Goal: Information Seeking & Learning: Find specific fact

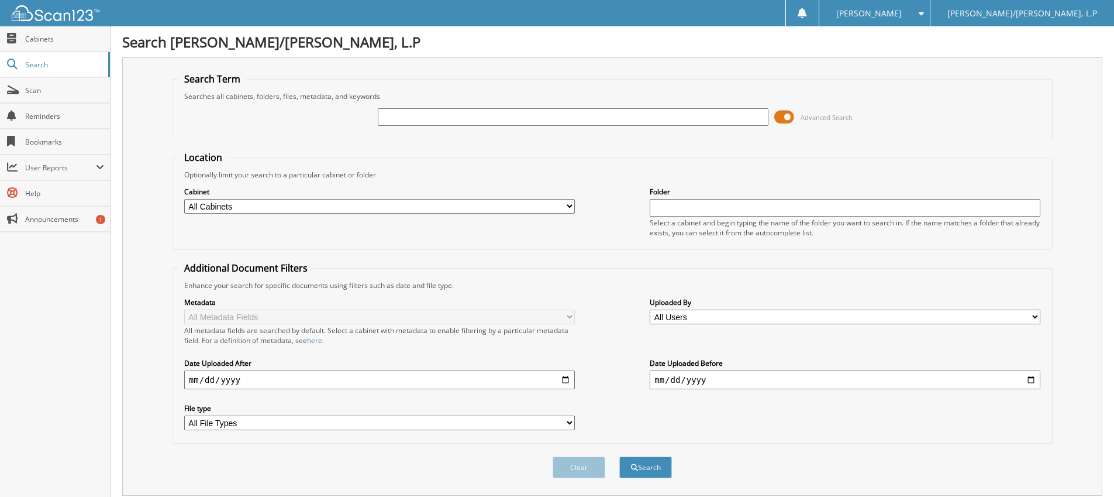
click at [431, 123] on input "text" at bounding box center [573, 117] width 391 height 18
type input "50070"
click at [619, 456] on button "Search" at bounding box center [645, 467] width 53 height 22
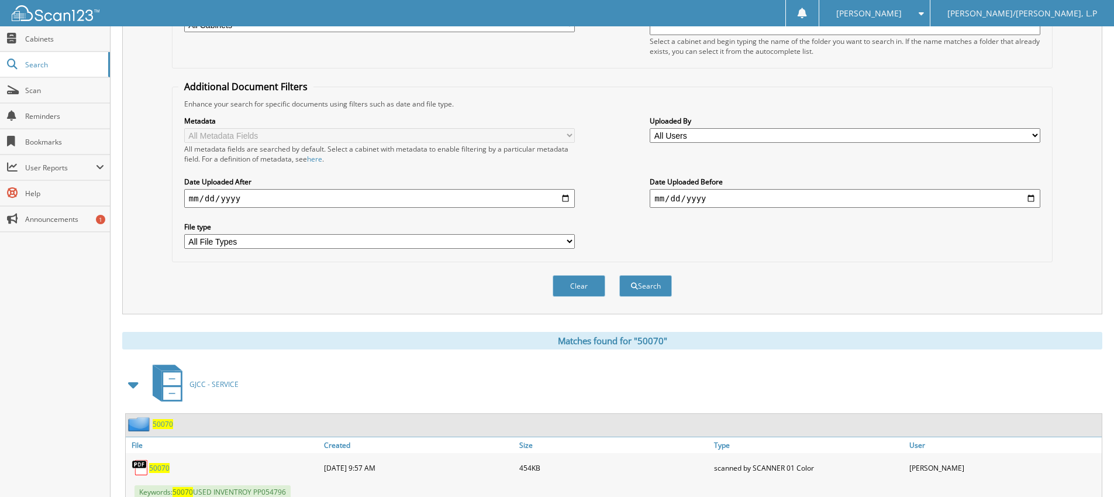
scroll to position [222, 0]
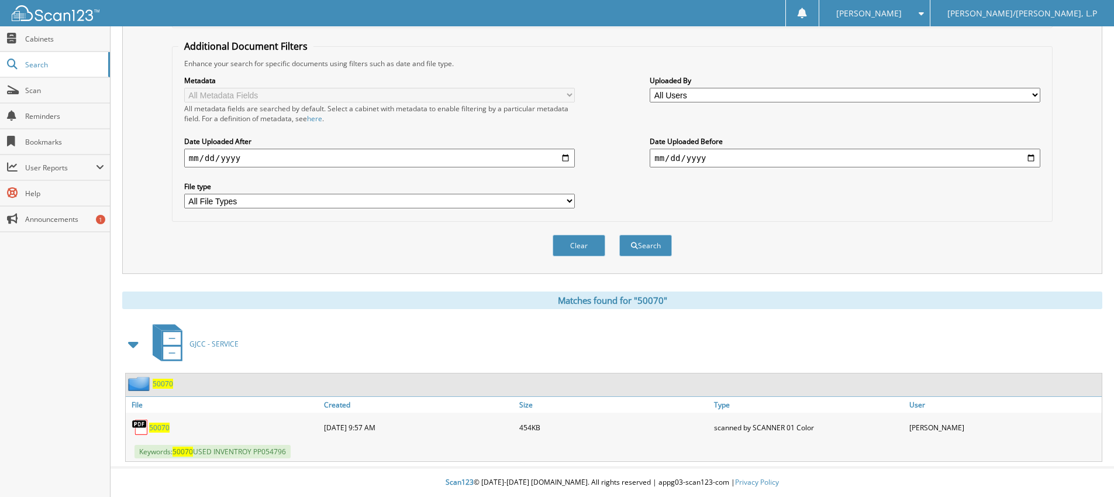
click at [158, 429] on span "50070" at bounding box center [159, 427] width 20 height 10
click at [602, 157] on div "Metadata All Metadata Fields All metadata fields are searched by default. Selec…" at bounding box center [612, 141] width 868 height 147
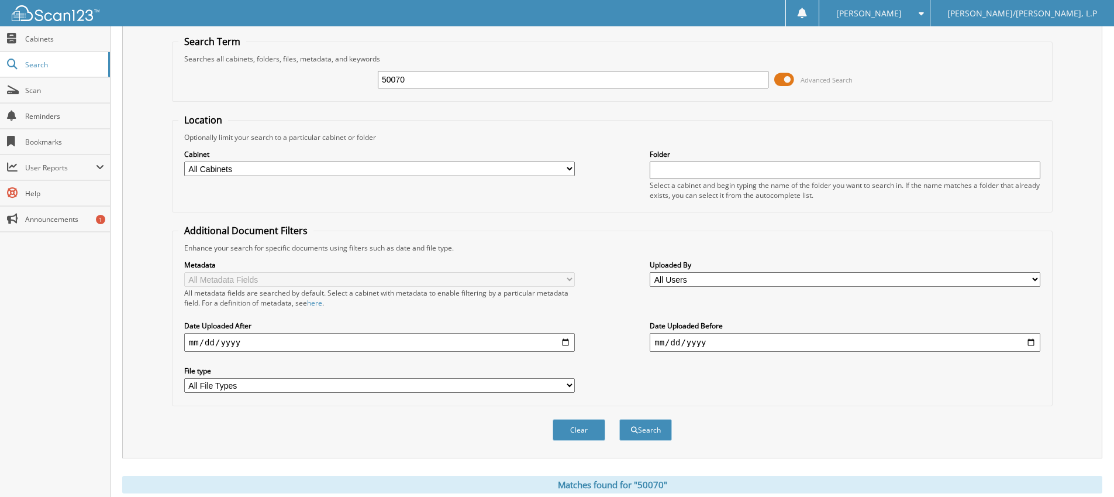
scroll to position [58, 0]
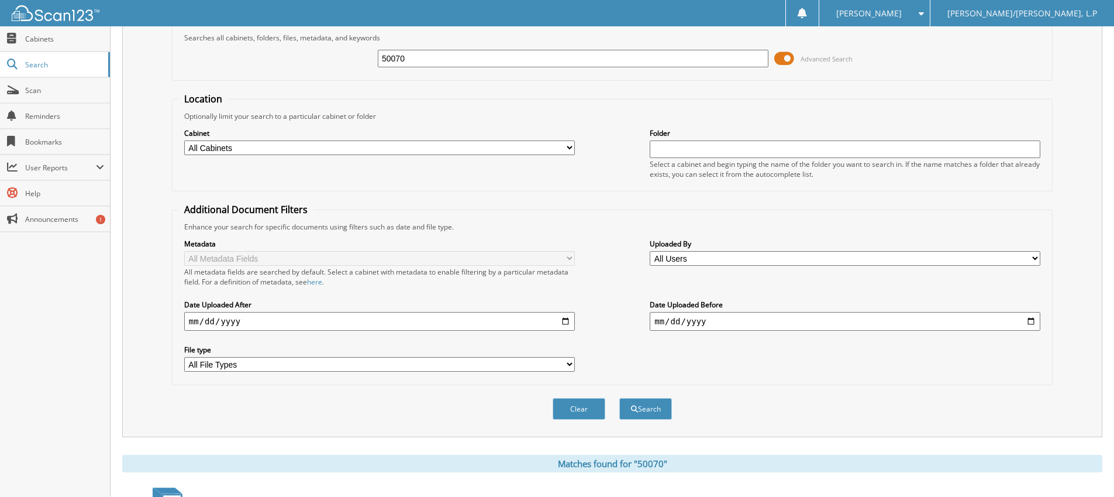
click at [460, 64] on input "50070" at bounding box center [573, 59] width 391 height 18
type input "pp054796"
click at [619, 398] on button "Search" at bounding box center [645, 409] width 53 height 22
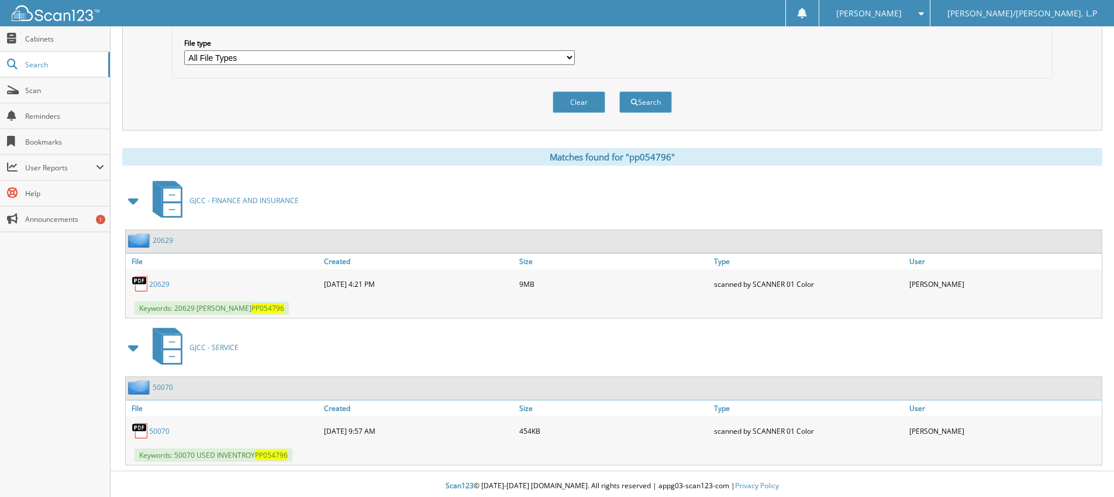
scroll to position [369, 0]
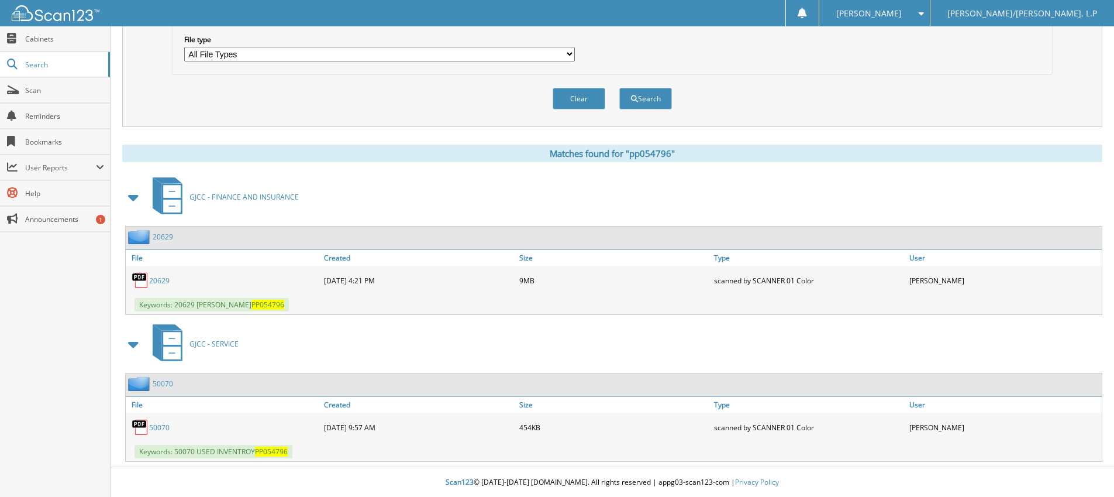
click at [158, 281] on link "20629" at bounding box center [159, 280] width 20 height 10
